Goal: Task Accomplishment & Management: Manage account settings

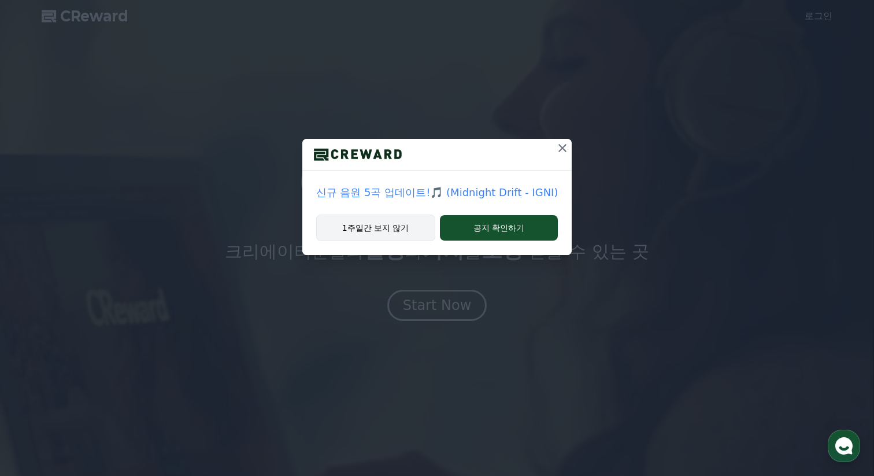
click at [416, 238] on button "1주일간 보지 않기" at bounding box center [375, 228] width 119 height 27
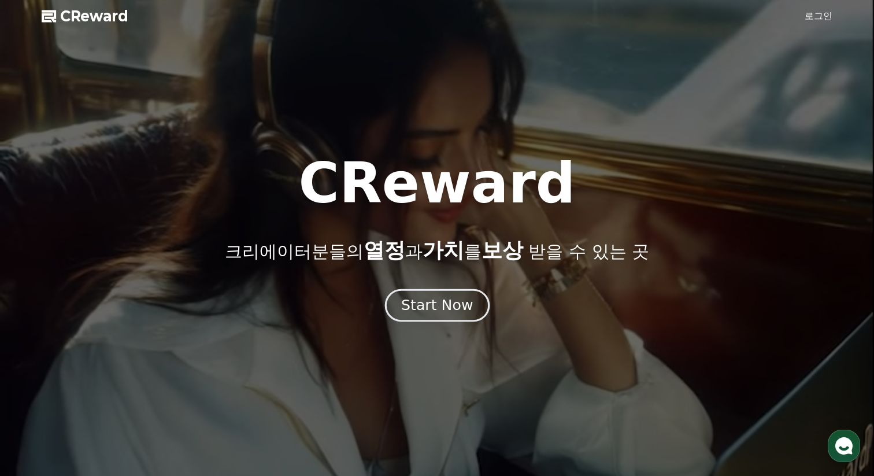
click at [457, 312] on div "Start Now" at bounding box center [437, 305] width 72 height 20
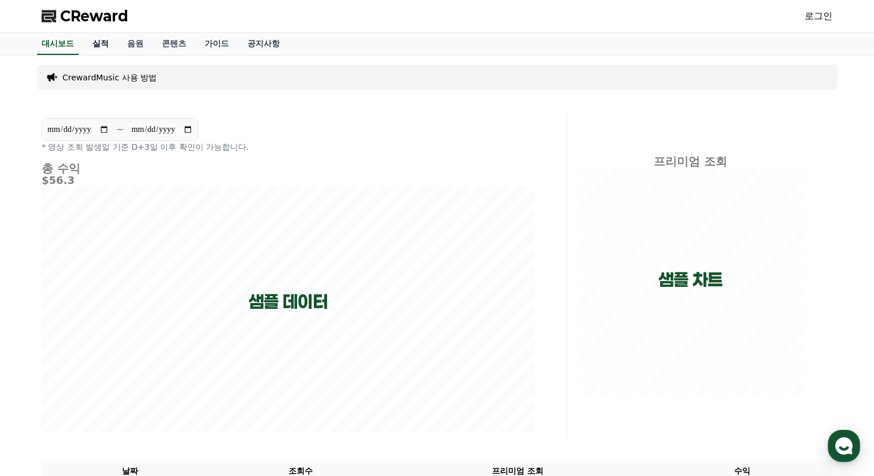
click at [97, 45] on link "실적" at bounding box center [100, 44] width 35 height 22
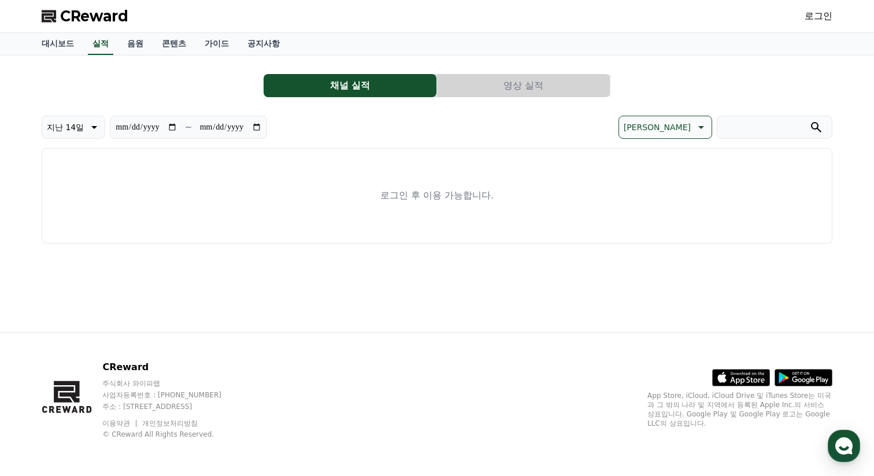
click at [820, 14] on link "로그인" at bounding box center [819, 16] width 28 height 14
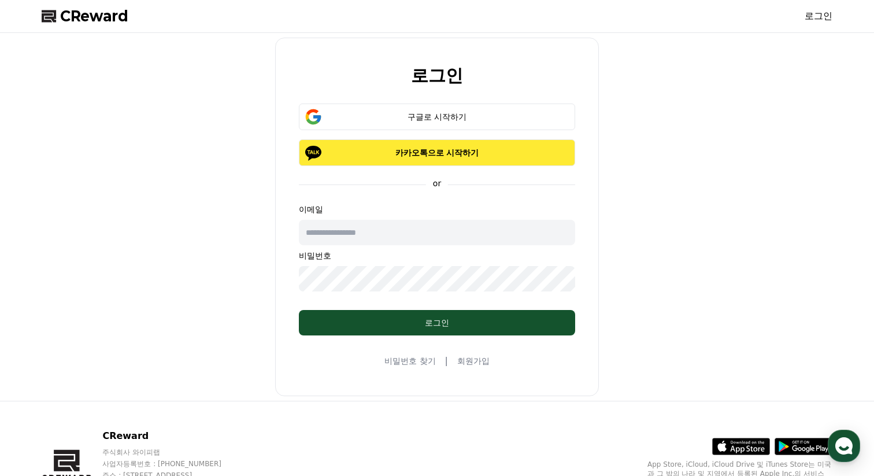
click at [497, 157] on p "카카오톡으로 시작하기" at bounding box center [437, 153] width 243 height 12
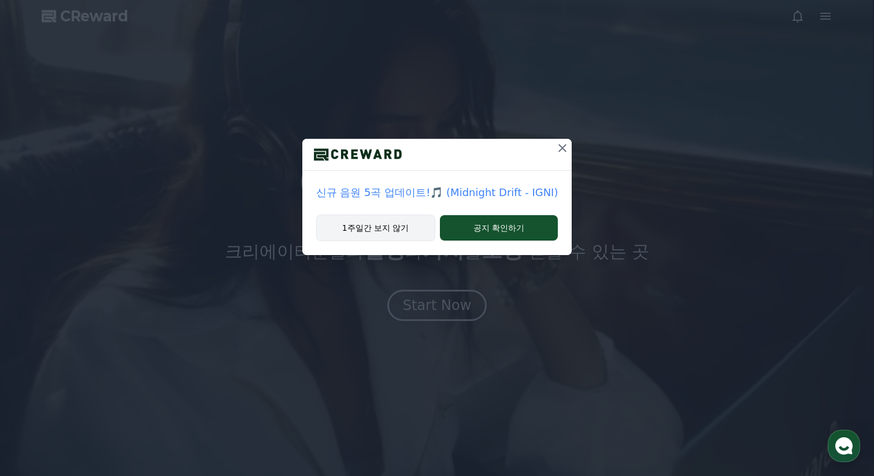
click at [398, 229] on button "1주일간 보지 않기" at bounding box center [375, 228] width 119 height 27
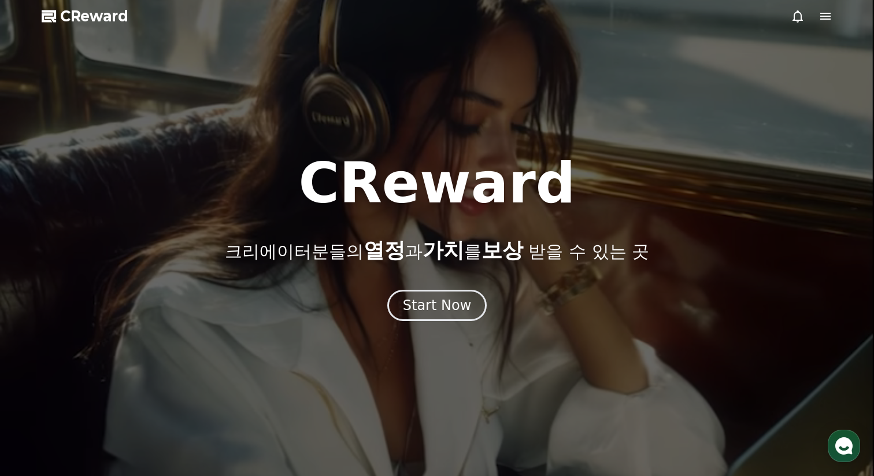
click at [827, 16] on icon at bounding box center [825, 16] width 10 height 7
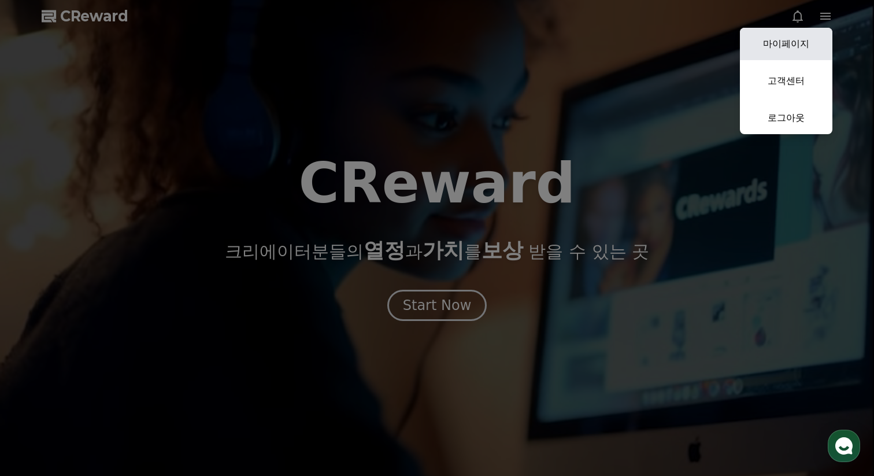
click at [803, 42] on link "마이페이지" at bounding box center [786, 44] width 93 height 32
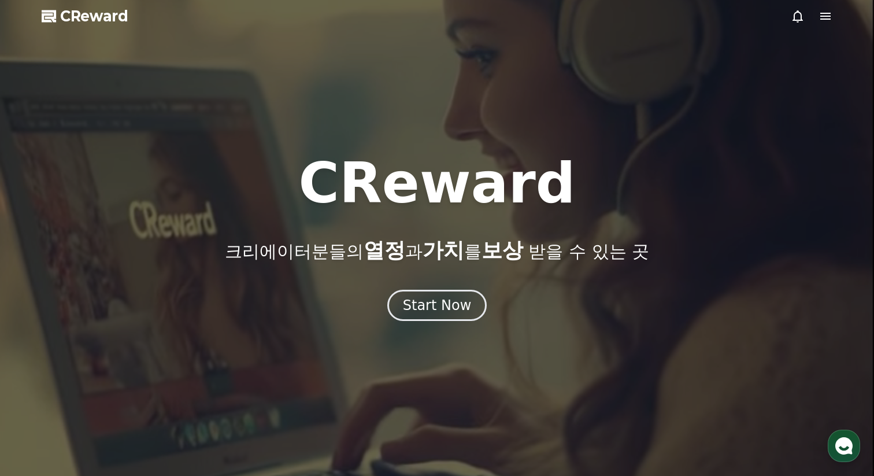
select select "**********"
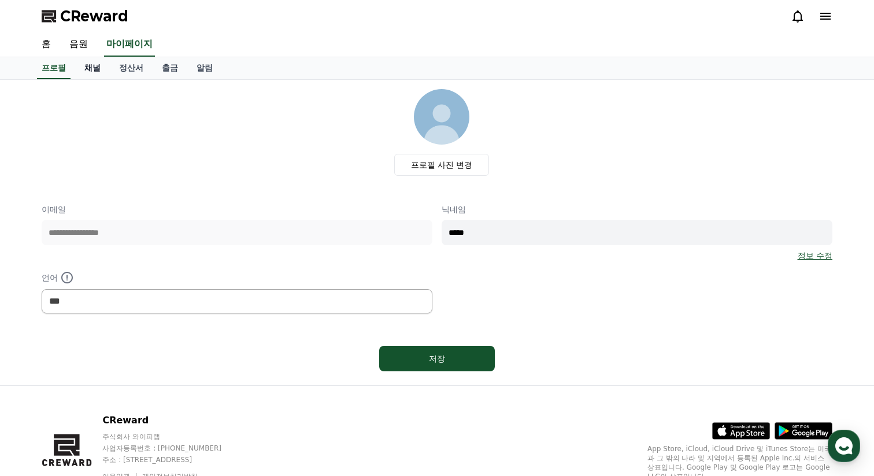
click at [90, 71] on link "채널" at bounding box center [92, 68] width 35 height 22
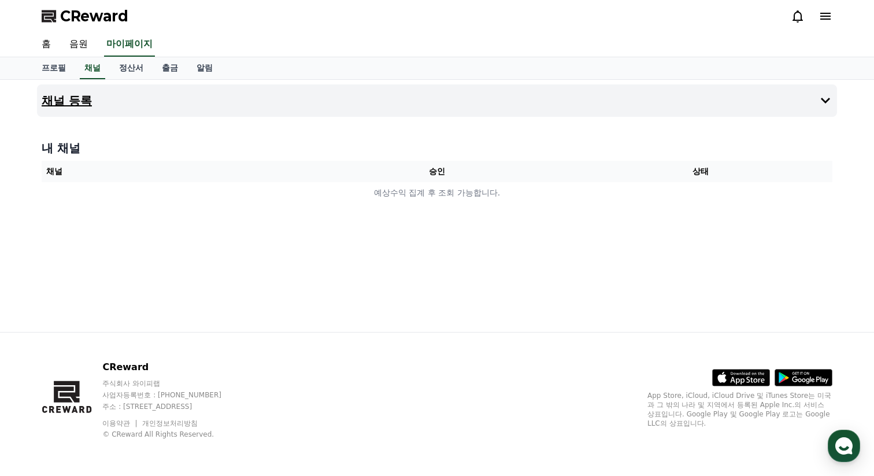
click at [72, 101] on h4 "채널 등록" at bounding box center [67, 100] width 50 height 13
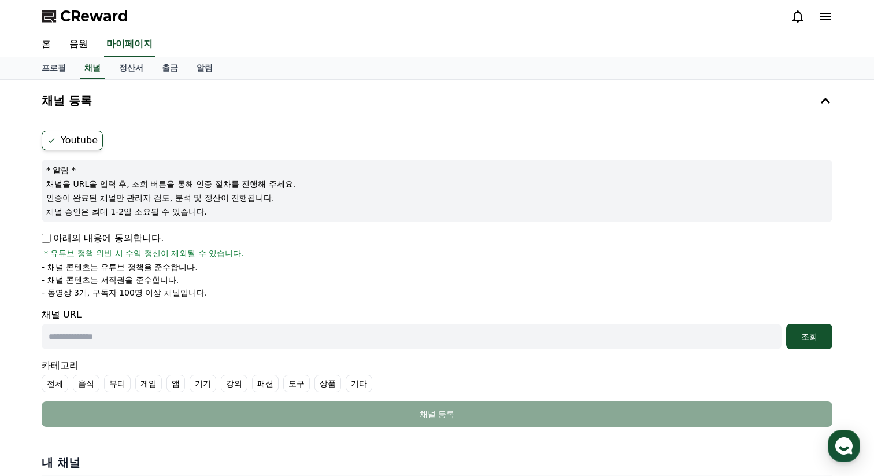
select select "**********"
